Goal: Task Accomplishment & Management: Use online tool/utility

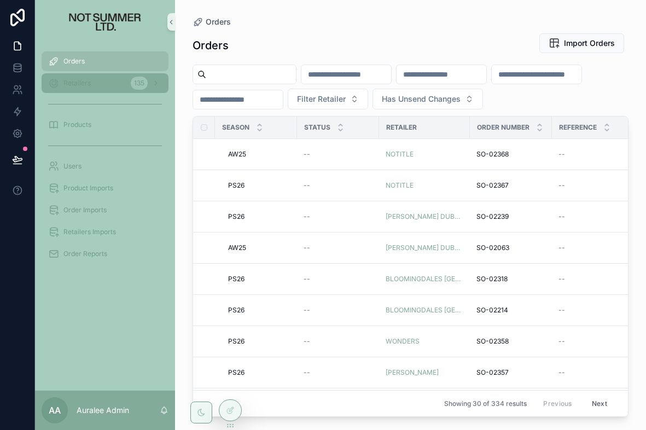
click at [108, 81] on div "Retailers 135" at bounding box center [105, 82] width 114 height 17
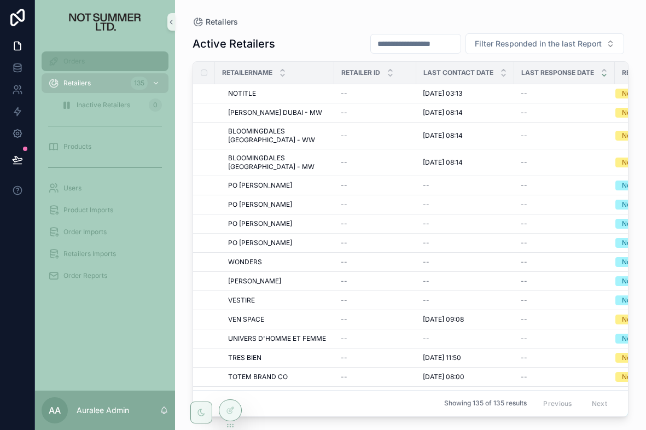
click at [91, 66] on div "Orders" at bounding box center [105, 60] width 114 height 17
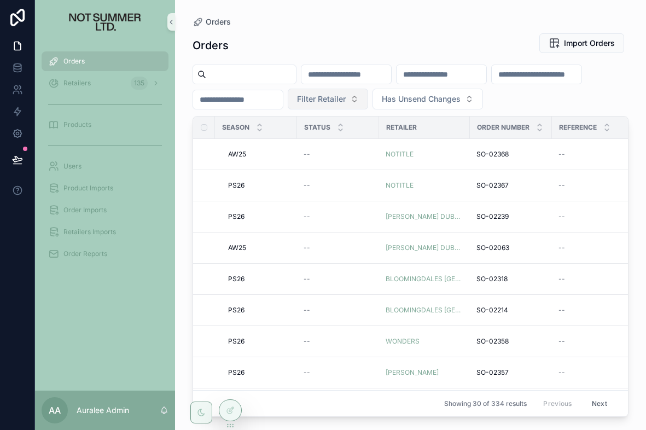
click at [341, 100] on span "Filter Retailer" at bounding box center [321, 99] width 49 height 11
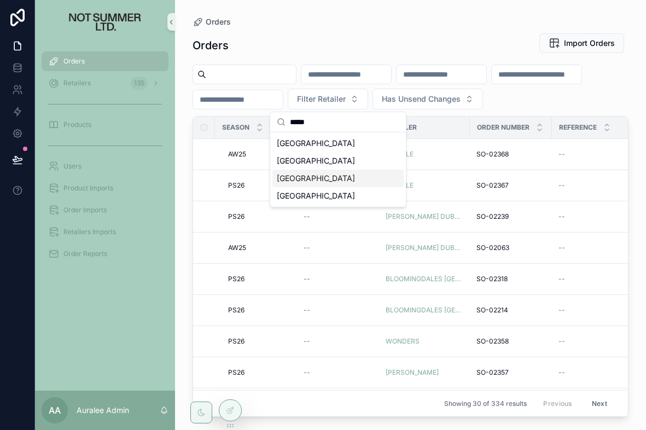
type input "*****"
click at [347, 183] on span "[GEOGRAPHIC_DATA]" at bounding box center [316, 178] width 78 height 11
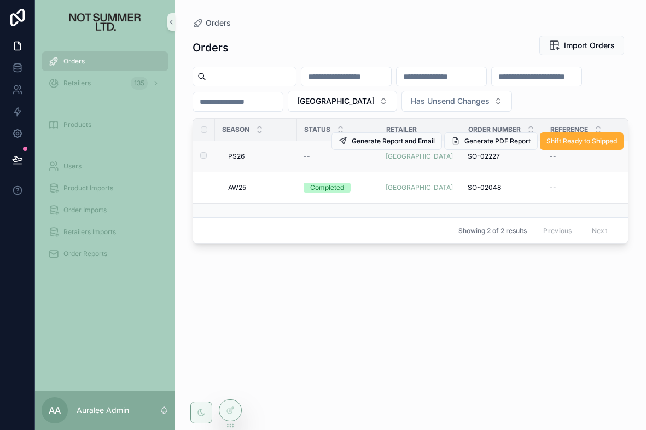
click at [360, 160] on div "--" at bounding box center [337, 156] width 69 height 9
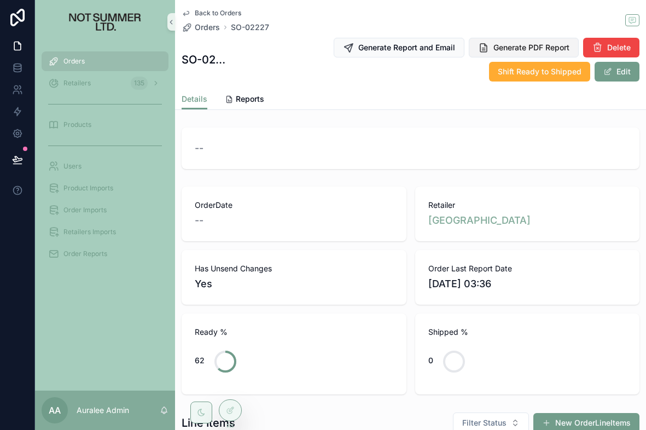
click at [494, 50] on span "Generate PDF Report" at bounding box center [531, 47] width 76 height 11
click at [259, 97] on span "Reports" at bounding box center [250, 99] width 28 height 11
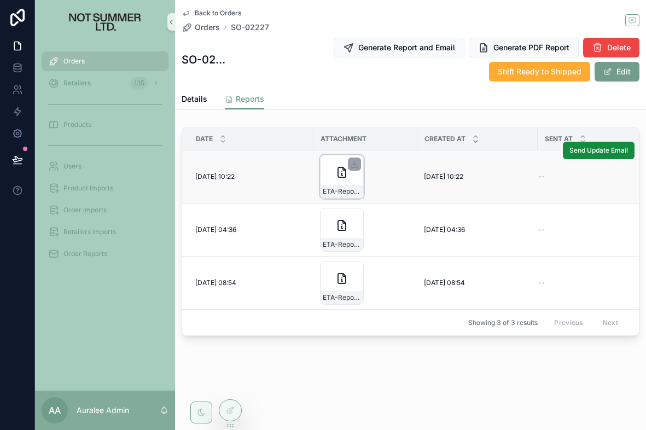
click at [341, 174] on icon "scrollable content" at bounding box center [341, 172] width 13 height 13
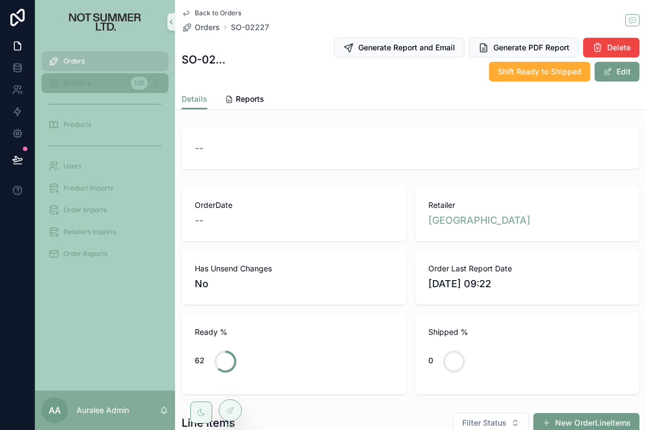
click at [108, 85] on div "Retailers 135" at bounding box center [105, 82] width 114 height 17
